Goal: Information Seeking & Learning: Learn about a topic

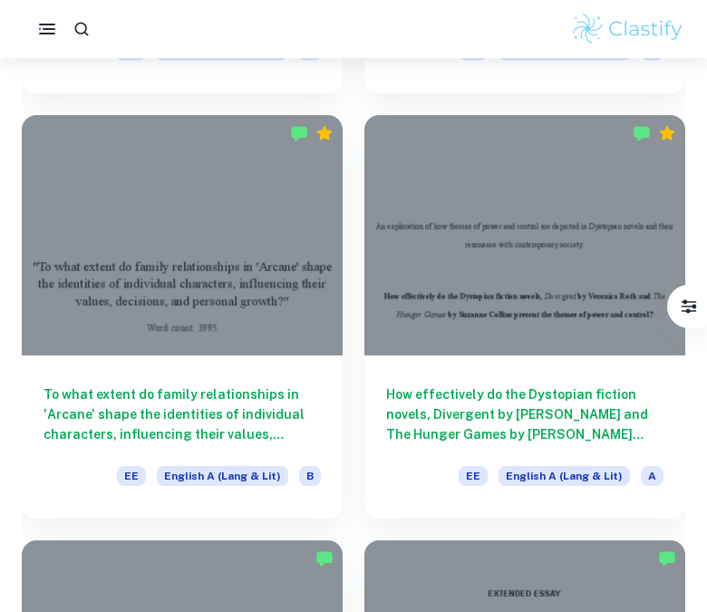
scroll to position [2205, 0]
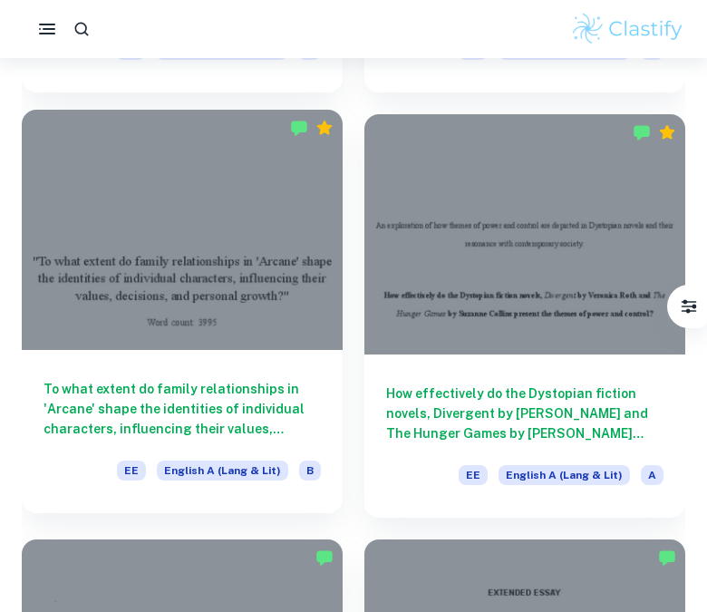
click at [254, 387] on h6 "To what extent do family relationships in 'Arcane' shape the identities of indi…" at bounding box center [182, 409] width 277 height 60
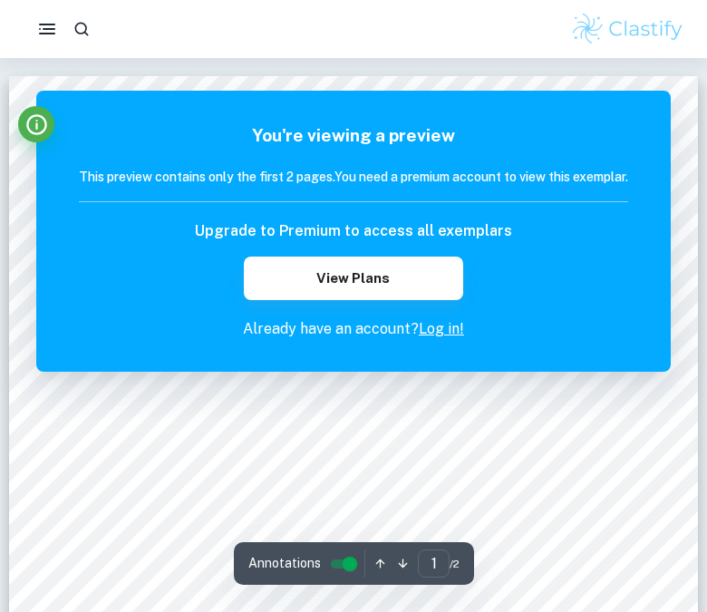
scroll to position [1381, 0]
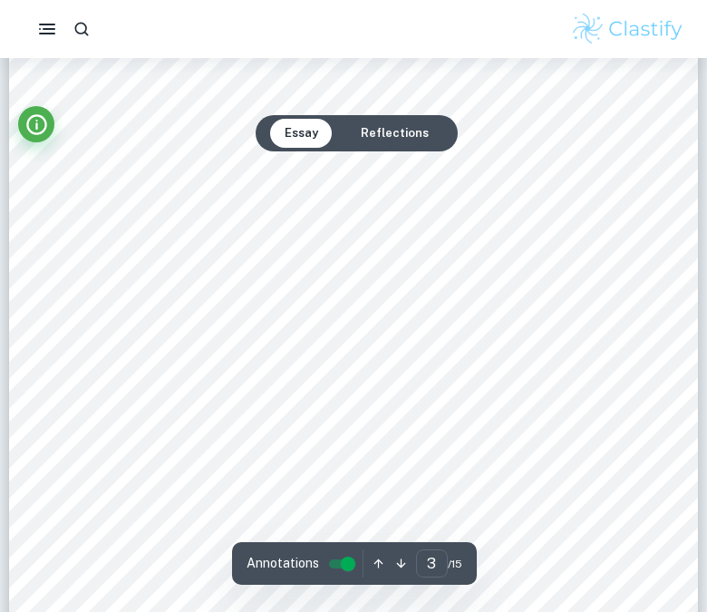
scroll to position [2551, 0]
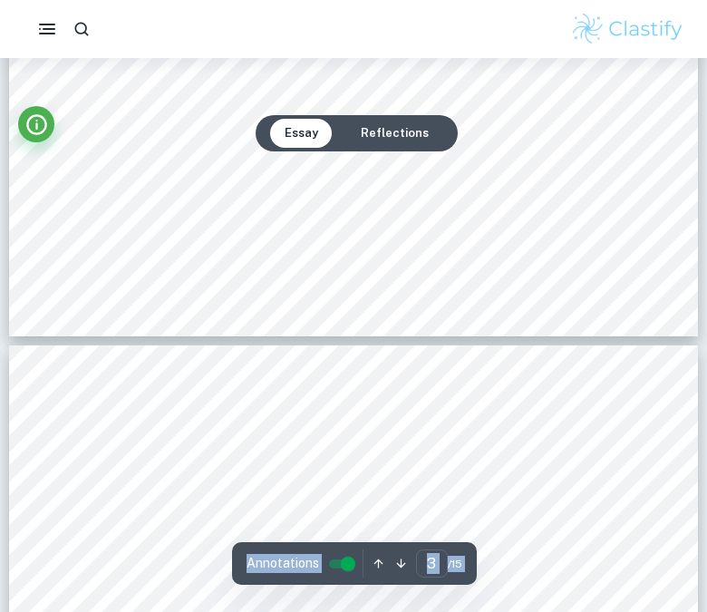
type input "4"
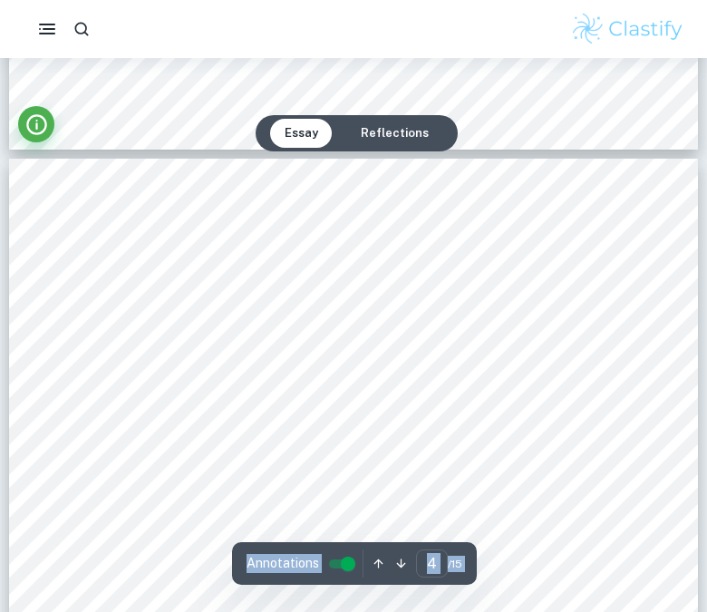
scroll to position [3090, 0]
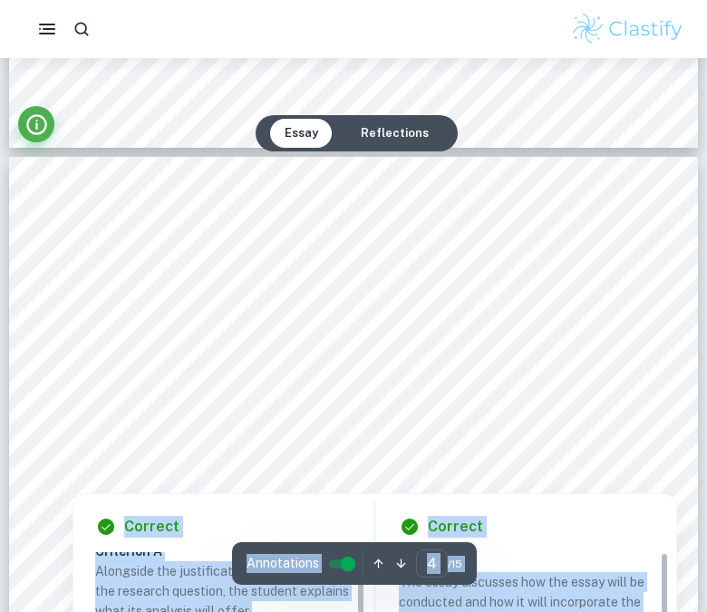
click at [364, 571] on div "Annotations 4 ​ / 15" at bounding box center [354, 563] width 245 height 43
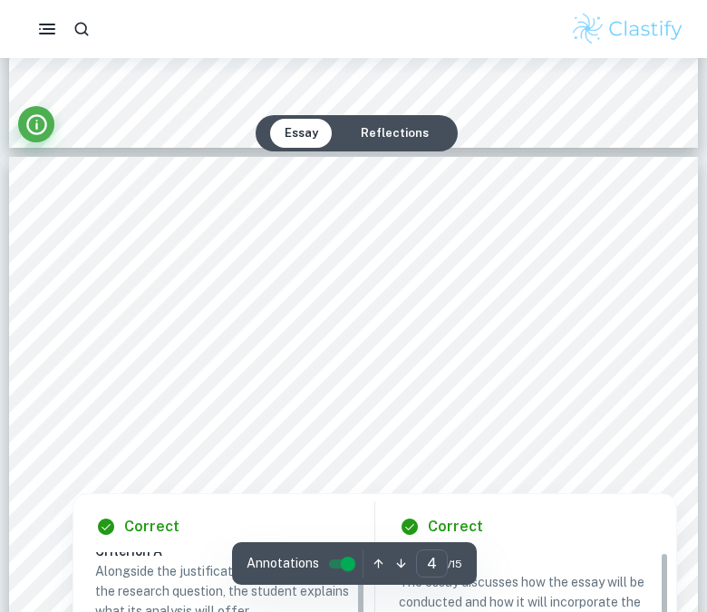
click at [345, 564] on input "controlled" at bounding box center [348, 564] width 65 height 22
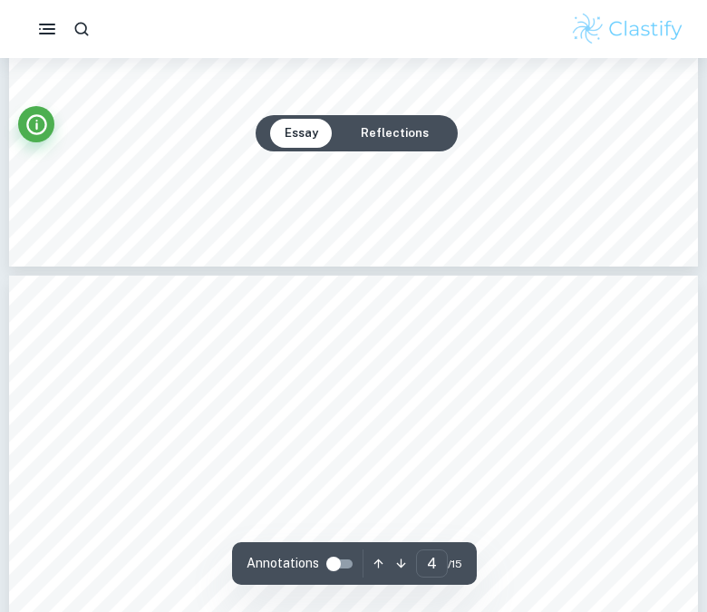
type input "3"
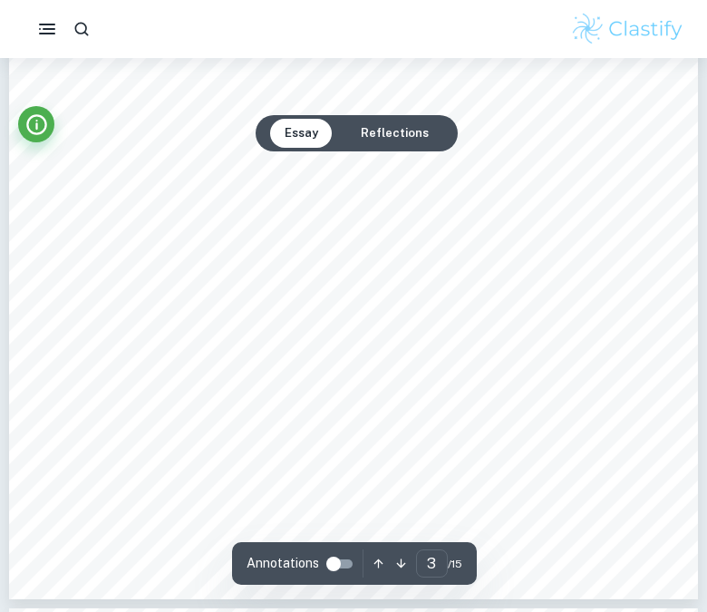
scroll to position [2413, 0]
